Goal: Complete application form

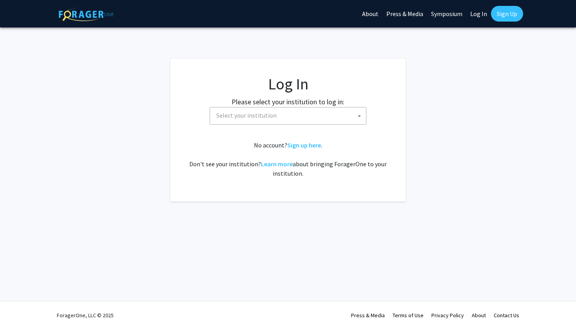
click at [262, 118] on span "Select your institution" at bounding box center [246, 115] width 60 height 8
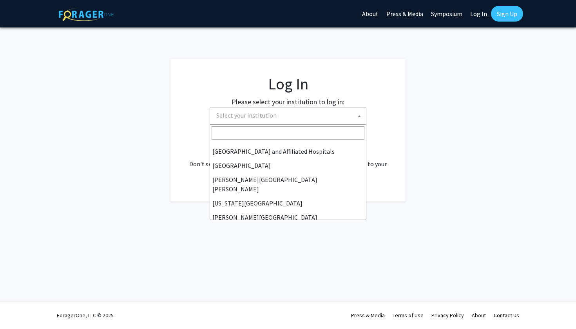
scroll to position [122, 0]
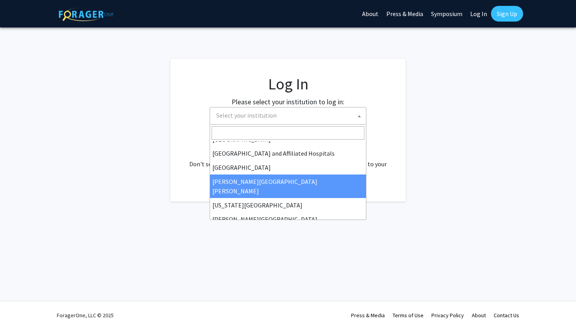
select select "1"
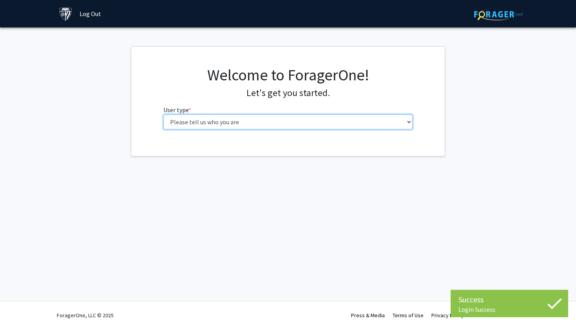
select select "3: doc"
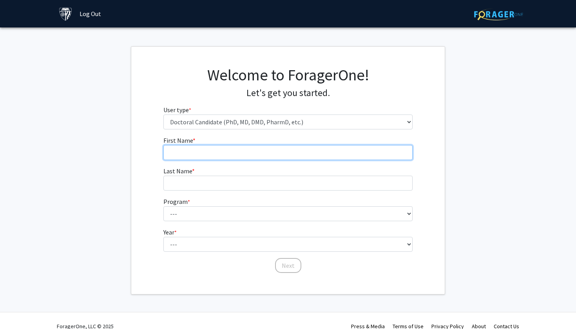
click at [305, 156] on input "First Name * required" at bounding box center [288, 152] width 250 height 15
type input "Talia"
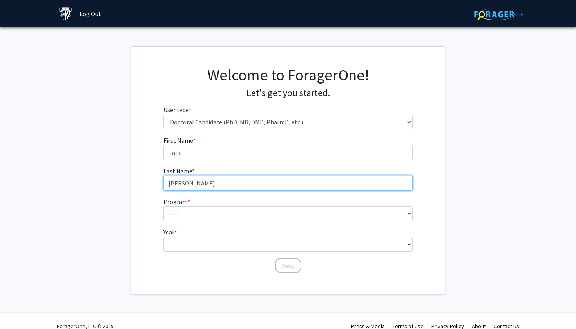
type input "Gilfix"
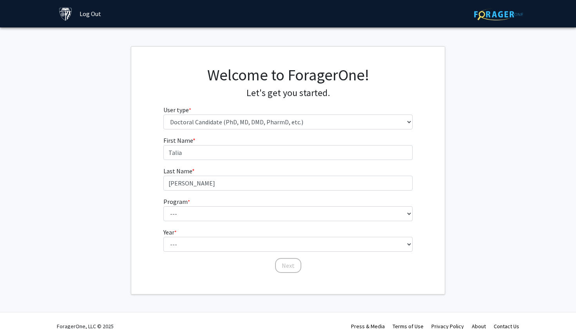
click at [272, 205] on fg-select "Program * required --- Adult-Gerontological Acute Care Nurse Practitioner Adult…" at bounding box center [288, 209] width 250 height 24
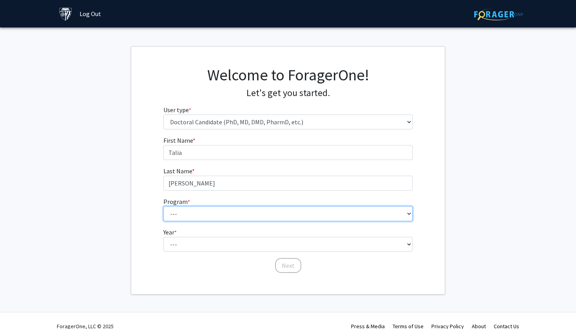
select select "22: 25"
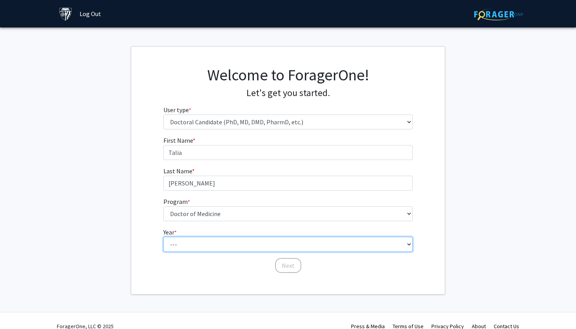
select select "1: first_year"
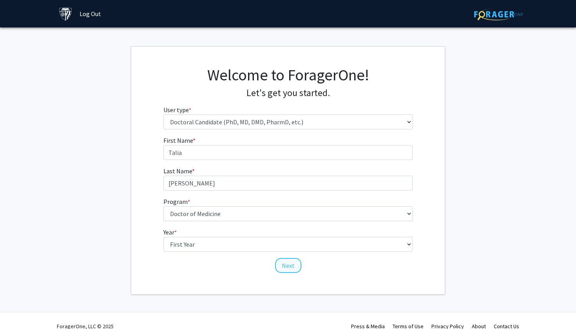
click at [282, 263] on button "Next" at bounding box center [288, 265] width 26 height 15
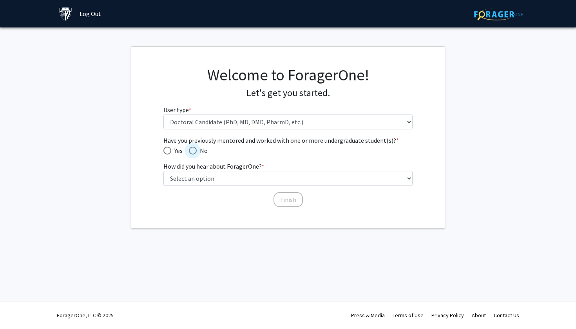
click at [195, 148] on span "Have you previously mentored and worked with one or more undergraduate student(…" at bounding box center [193, 151] width 8 height 8
click at [195, 148] on input "No" at bounding box center [193, 151] width 8 height 8
radio input "true"
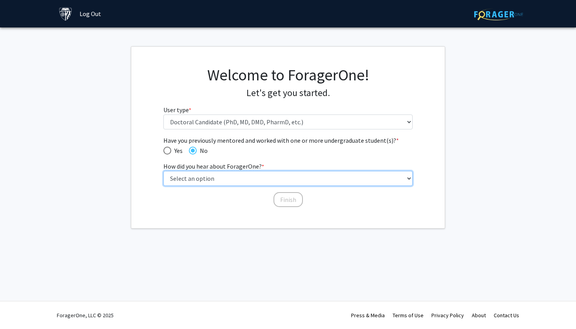
select select "2: faculty_recommendation"
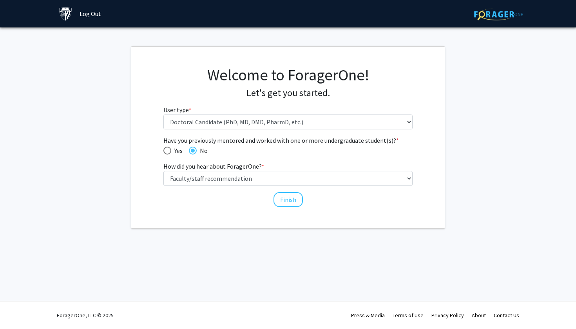
click at [105, 190] on fg-get-started "Welcome to ForagerOne! Let's get you started. User type * required Please tell …" at bounding box center [288, 137] width 576 height 182
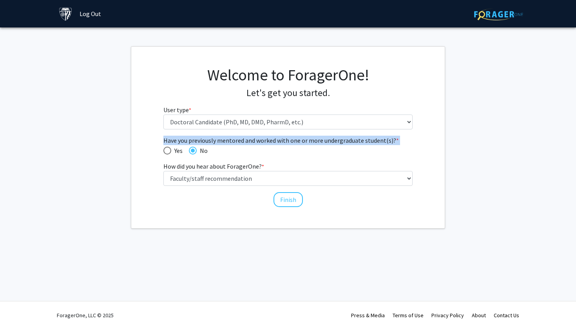
drag, startPoint x: 157, startPoint y: 137, endPoint x: 155, endPoint y: 147, distance: 10.1
click at [155, 147] on div "Have you previously mentored and worked with one or more undergraduate student(…" at bounding box center [287, 172] width 313 height 72
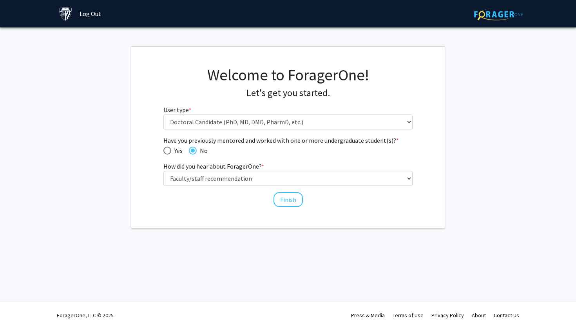
click at [47, 66] on fg-get-started "Welcome to ForagerOne! Let's get you started. User type * required Please tell …" at bounding box center [288, 137] width 576 height 182
click at [160, 46] on div "Skip navigation Log Out Complete your profile × To continue, you need to make s…" at bounding box center [288, 164] width 576 height 329
click at [79, 17] on link "Log Out" at bounding box center [90, 13] width 29 height 27
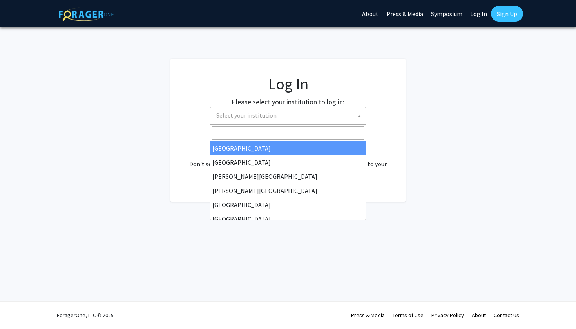
click at [342, 108] on span "Select your institution" at bounding box center [289, 115] width 153 height 16
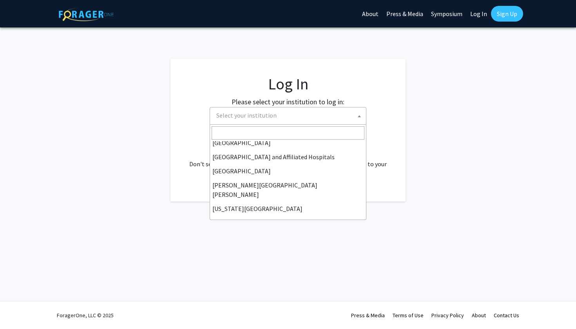
scroll to position [115, 0]
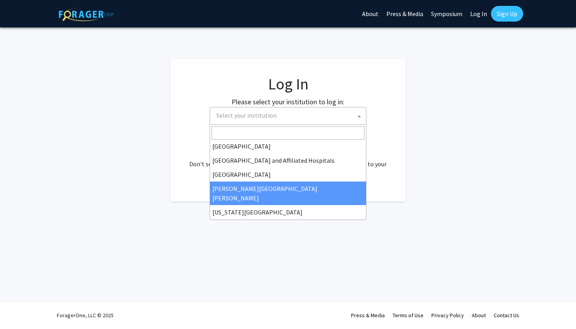
select select "1"
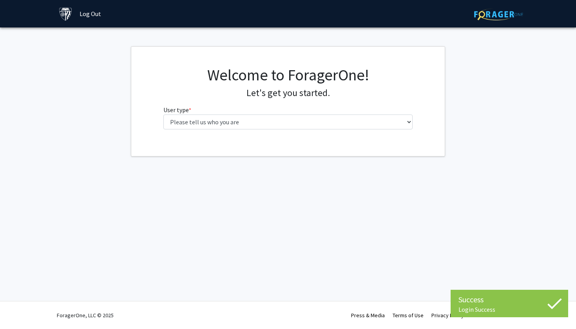
click at [501, 16] on img at bounding box center [498, 14] width 49 height 12
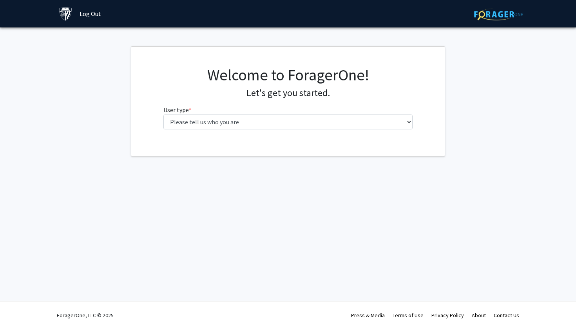
click at [63, 16] on img at bounding box center [66, 14] width 14 height 14
click at [199, 129] on div "Welcome to ForagerOne! Let's get you started. User type * required Please tell …" at bounding box center [287, 100] width 261 height 70
